Goal: Task Accomplishment & Management: Complete application form

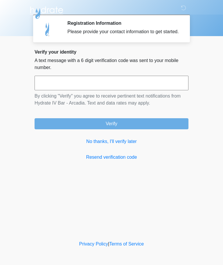
scroll to position [0, 0]
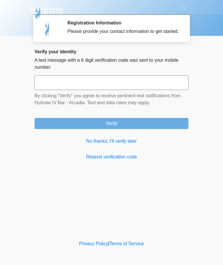
click at [120, 90] on input "text" at bounding box center [112, 83] width 154 height 15
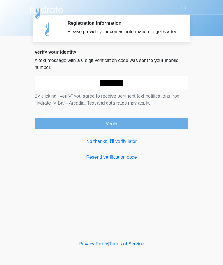
type input "******"
click at [132, 129] on button "Verify" at bounding box center [112, 123] width 154 height 11
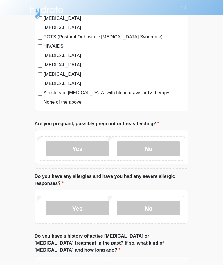
scroll to position [139, 0]
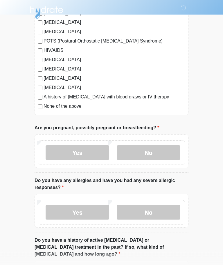
click at [157, 151] on label "No" at bounding box center [149, 152] width 64 height 15
click at [157, 207] on label "No" at bounding box center [149, 212] width 64 height 15
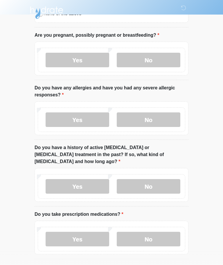
scroll to position [232, 0]
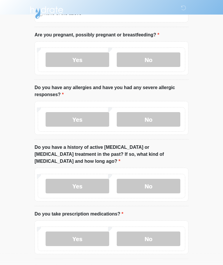
click at [163, 179] on label "No" at bounding box center [149, 186] width 64 height 15
click at [161, 233] on label "No" at bounding box center [149, 238] width 64 height 15
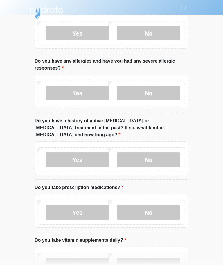
scroll to position [298, 0]
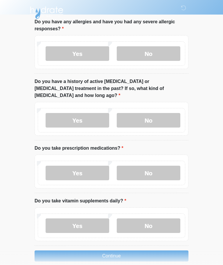
click at [160, 218] on label "No" at bounding box center [149, 225] width 64 height 15
click at [151, 250] on button "Continue" at bounding box center [112, 255] width 154 height 11
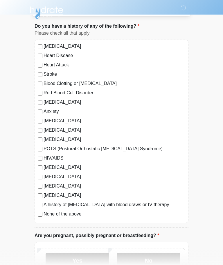
scroll to position [0, 0]
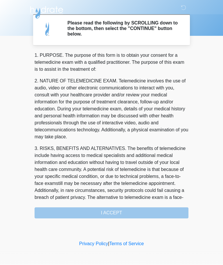
click at [125, 215] on div "1. PURPOSE. The purpose of this form is to obtain your consent for a telemedici…" at bounding box center [112, 135] width 154 height 166
click at [124, 215] on div "1. PURPOSE. The purpose of this form is to obtain your consent for a telemedici…" at bounding box center [112, 135] width 154 height 166
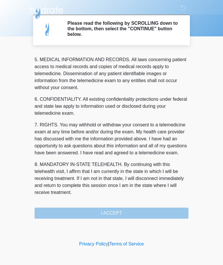
scroll to position [189, 0]
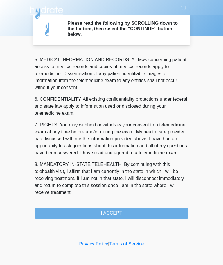
click at [130, 214] on button "I ACCEPT" at bounding box center [112, 212] width 154 height 11
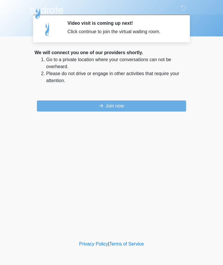
click at [128, 104] on button "Join now" at bounding box center [111, 105] width 149 height 11
